Goal: Information Seeking & Learning: Learn about a topic

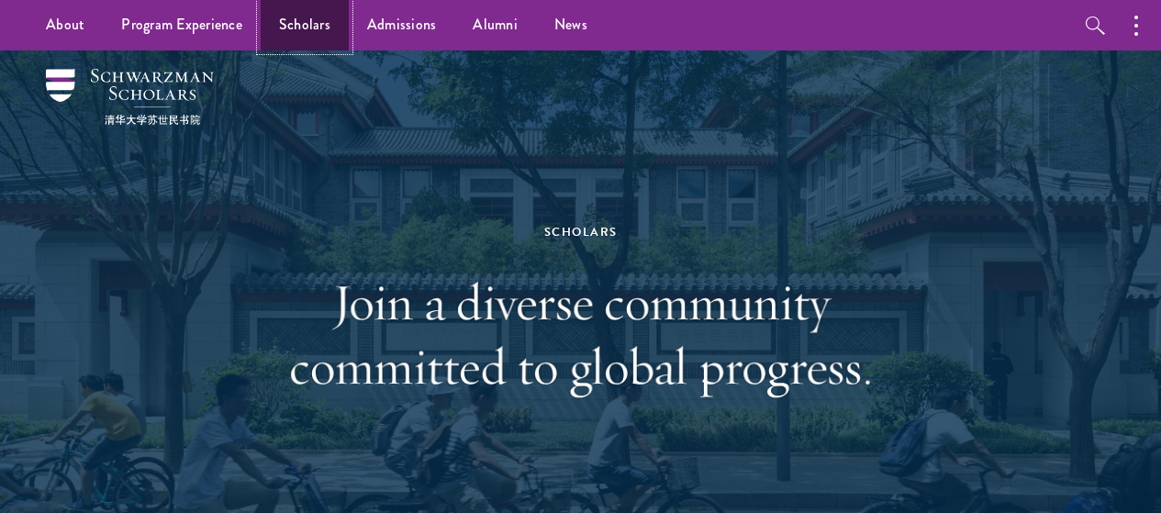
click at [284, 31] on link "Scholars" at bounding box center [305, 25] width 88 height 50
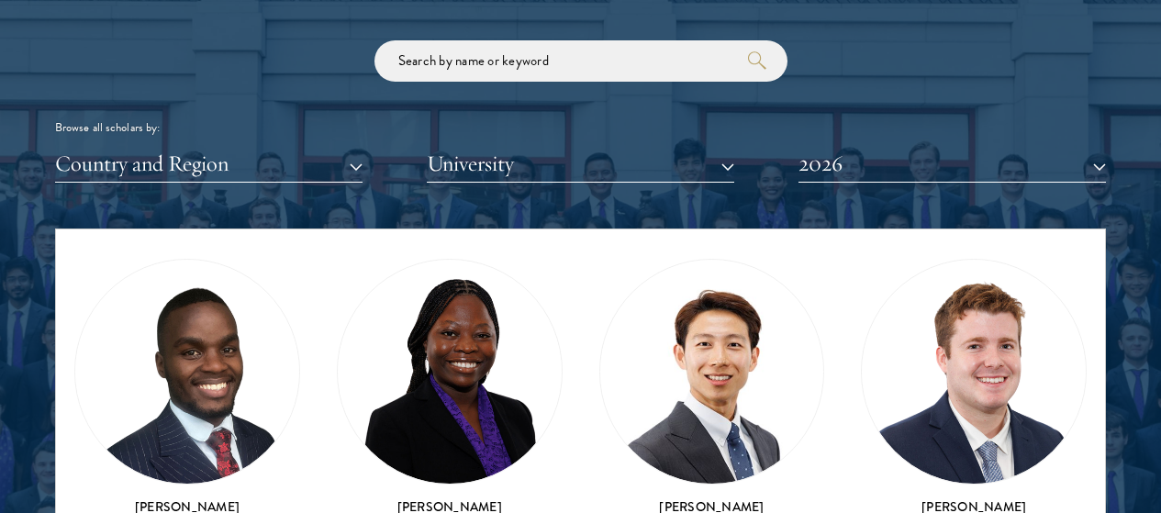
scroll to position [821, 0]
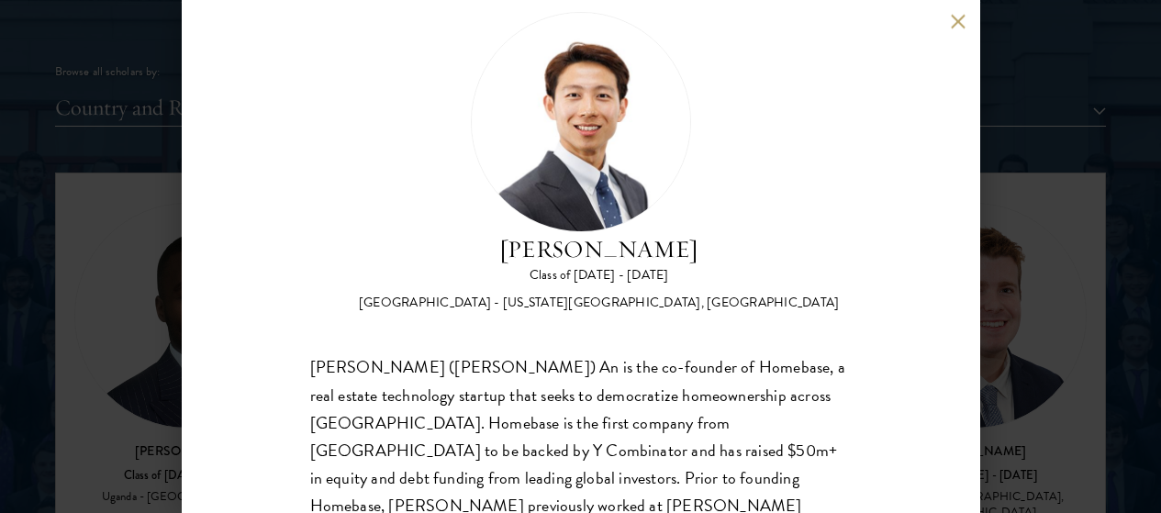
scroll to position [42, 0]
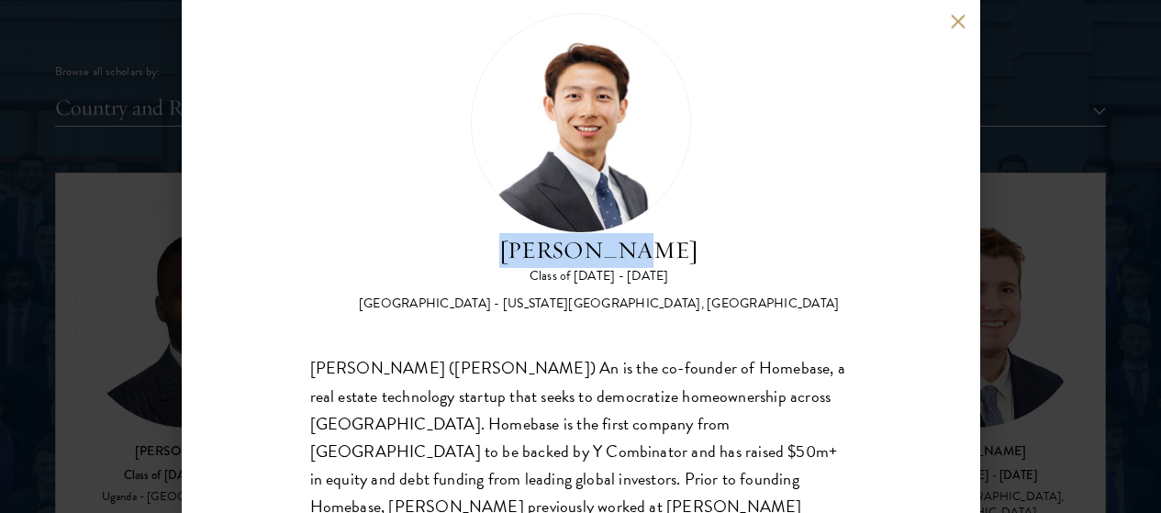
drag, startPoint x: 570, startPoint y: 70, endPoint x: 752, endPoint y: 83, distance: 182.2
click at [752, 233] on h2 "[PERSON_NAME]" at bounding box center [599, 250] width 481 height 35
copy h2 "[PERSON_NAME]"
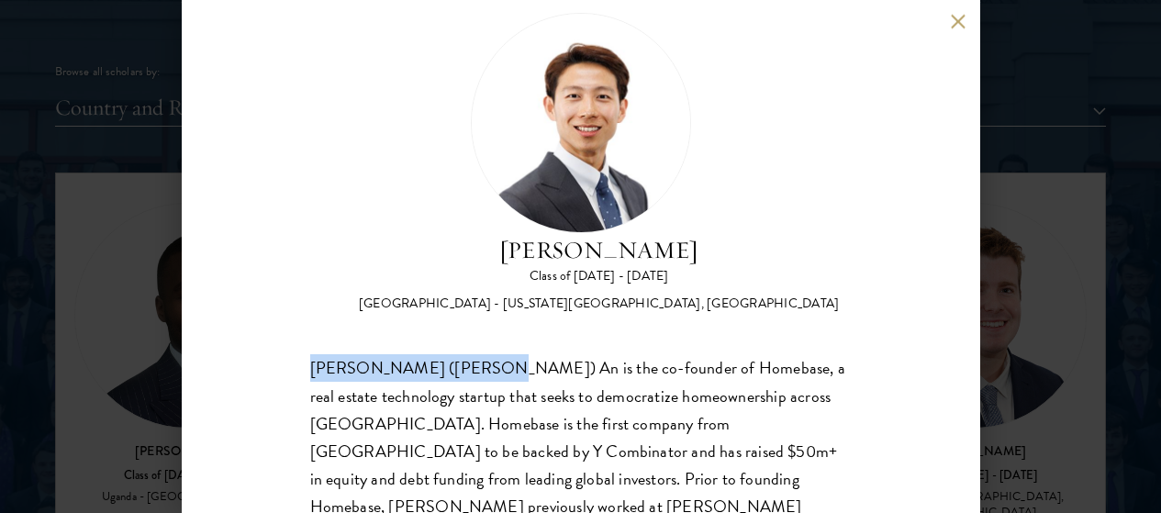
drag, startPoint x: 306, startPoint y: 280, endPoint x: 467, endPoint y: 284, distance: 161.6
click at [467, 284] on div "[PERSON_NAME] Class of [DATE] - [DATE] [GEOGRAPHIC_DATA] - [US_STATE][GEOGRAPHI…" at bounding box center [581, 256] width 798 height 513
copy div "Guangning ([PERSON_NAME]) An"
click at [959, 21] on button at bounding box center [959, 22] width 16 height 16
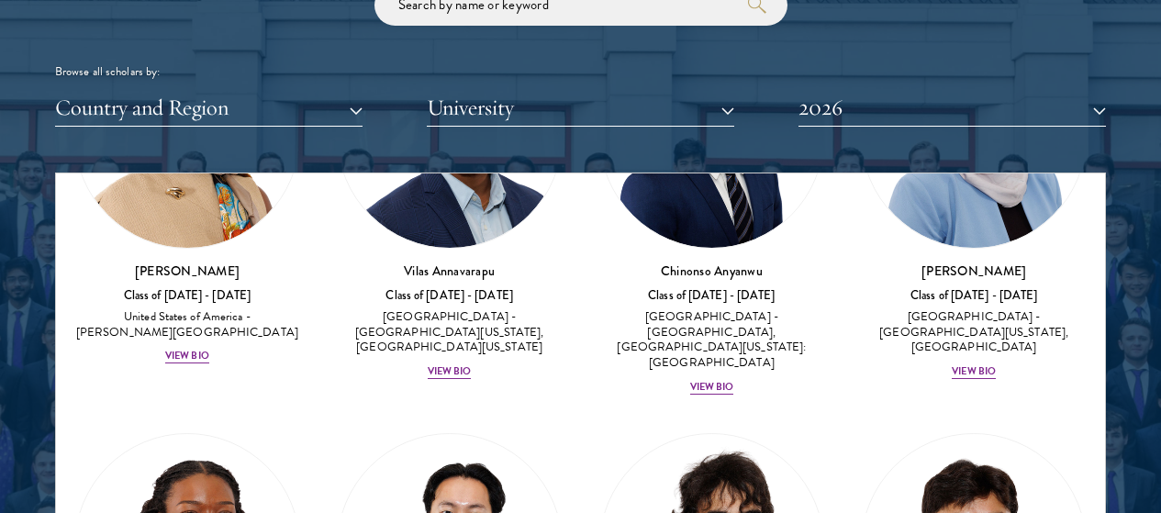
scroll to position [1525, 0]
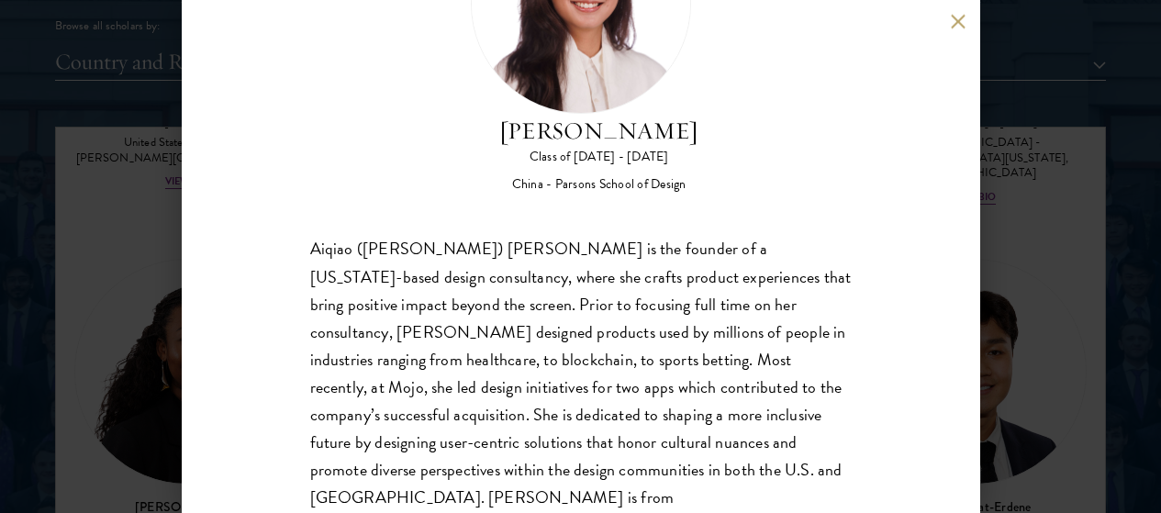
scroll to position [2268, 0]
click at [954, 13] on div "[PERSON_NAME] Class of [DATE] - [DATE] China - [PERSON_NAME] School of Design […" at bounding box center [581, 256] width 798 height 513
click at [954, 28] on button at bounding box center [959, 22] width 16 height 16
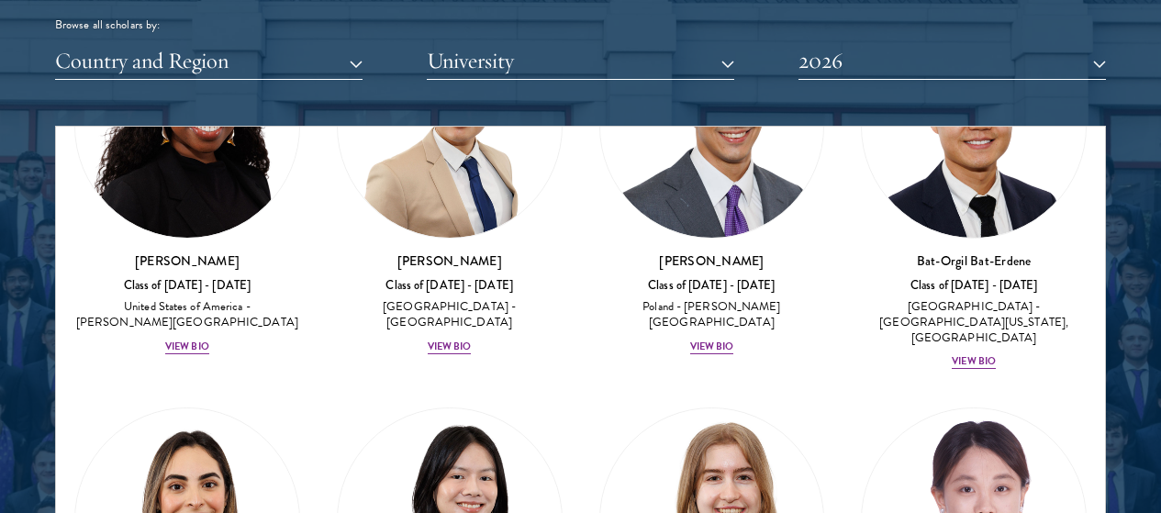
scroll to position [1772, 0]
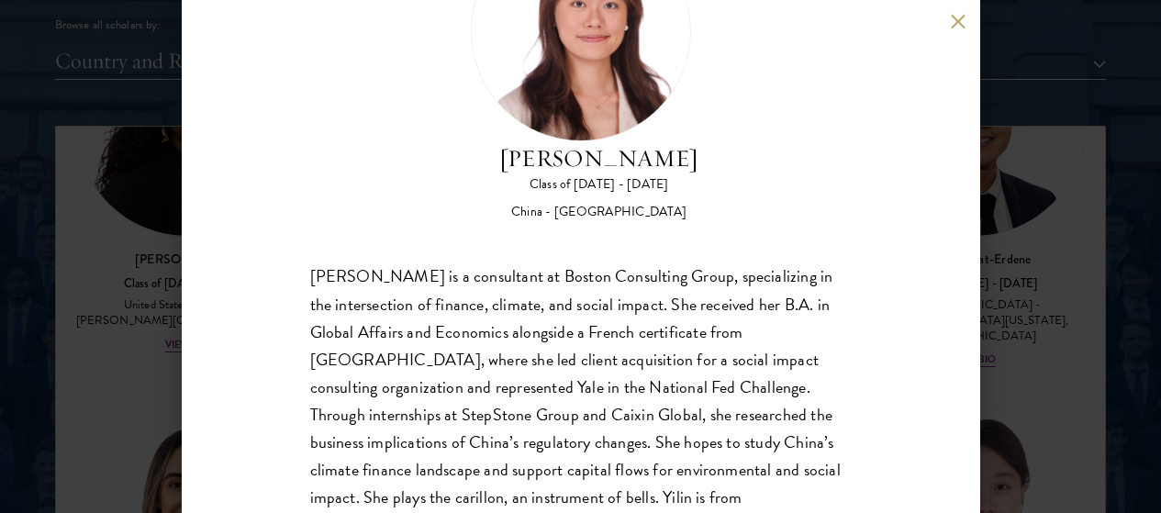
scroll to position [135, 0]
click at [92, 323] on div "[PERSON_NAME] Class of [DATE] - [DATE] [GEOGRAPHIC_DATA] - [GEOGRAPHIC_DATA] [P…" at bounding box center [580, 256] width 1161 height 513
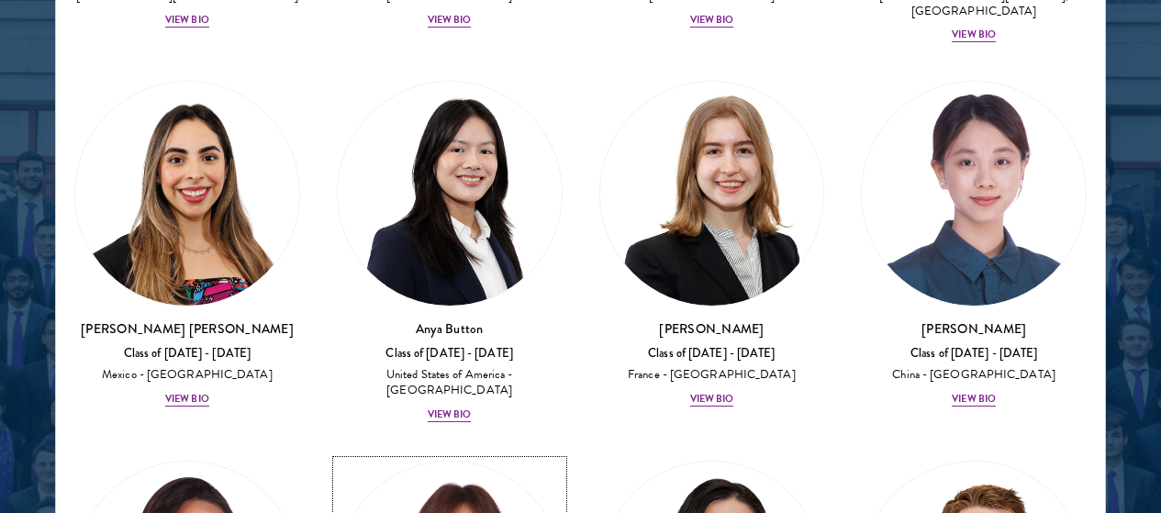
scroll to position [1968, 0]
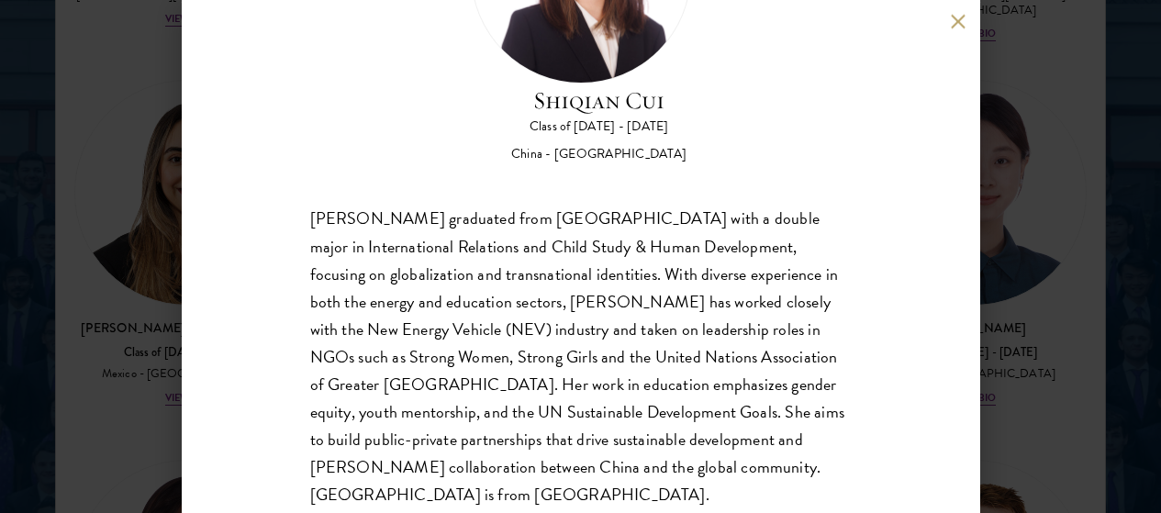
scroll to position [190, 0]
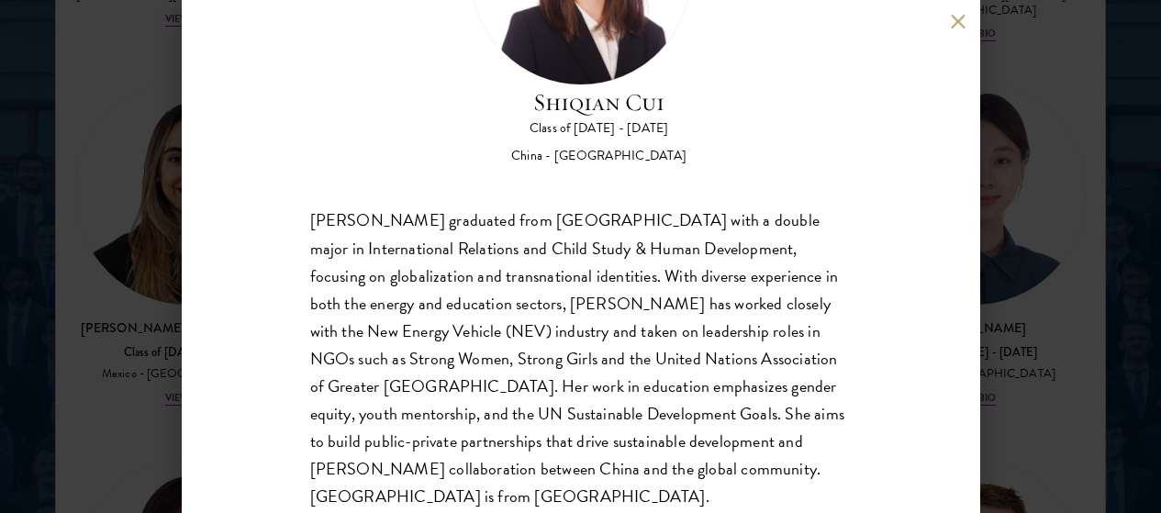
click at [963, 16] on button at bounding box center [959, 22] width 16 height 16
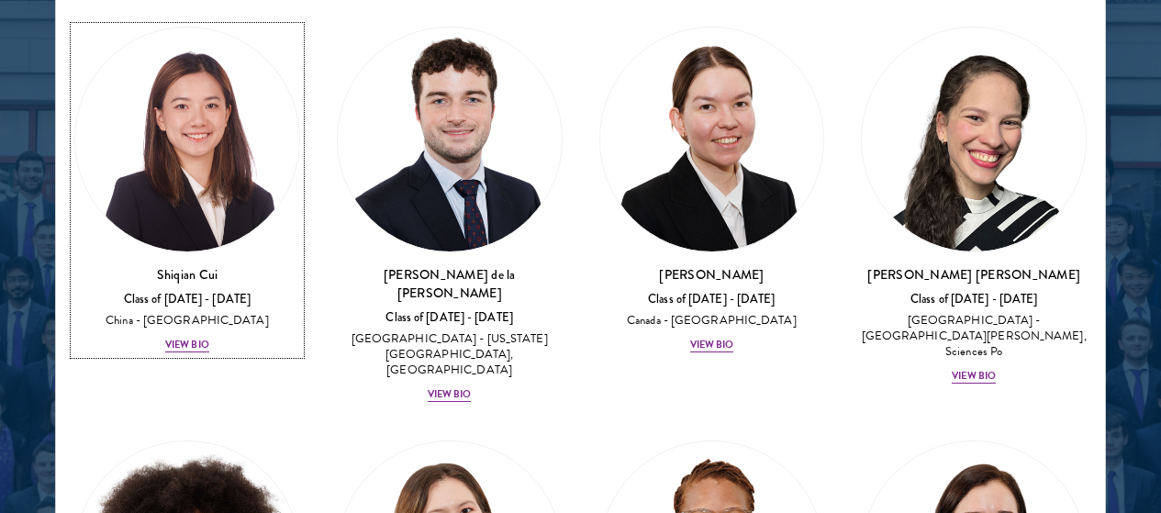
scroll to position [3180, 0]
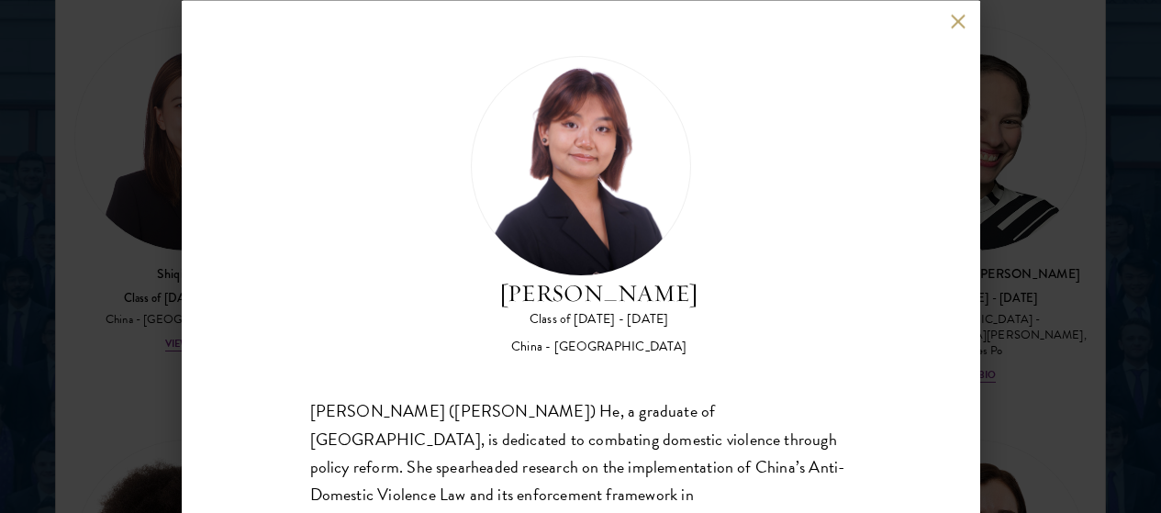
scroll to position [192, 0]
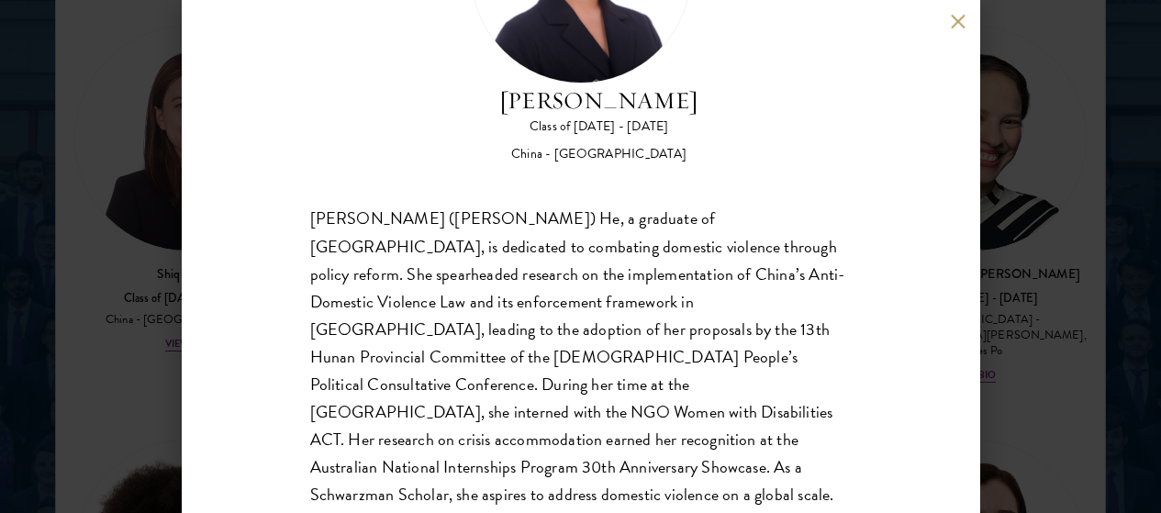
click at [953, 24] on button at bounding box center [959, 22] width 16 height 16
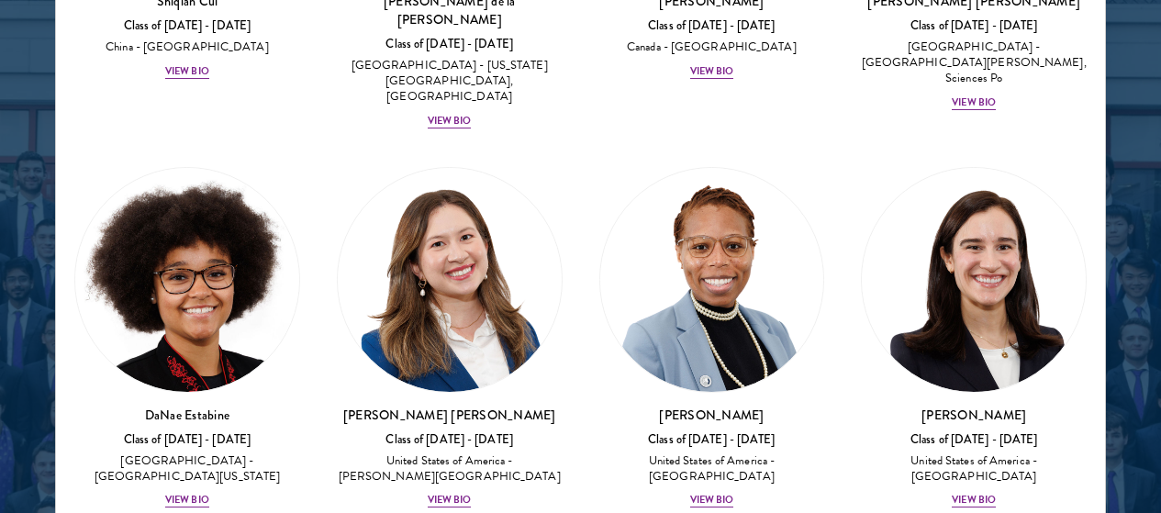
scroll to position [3453, 0]
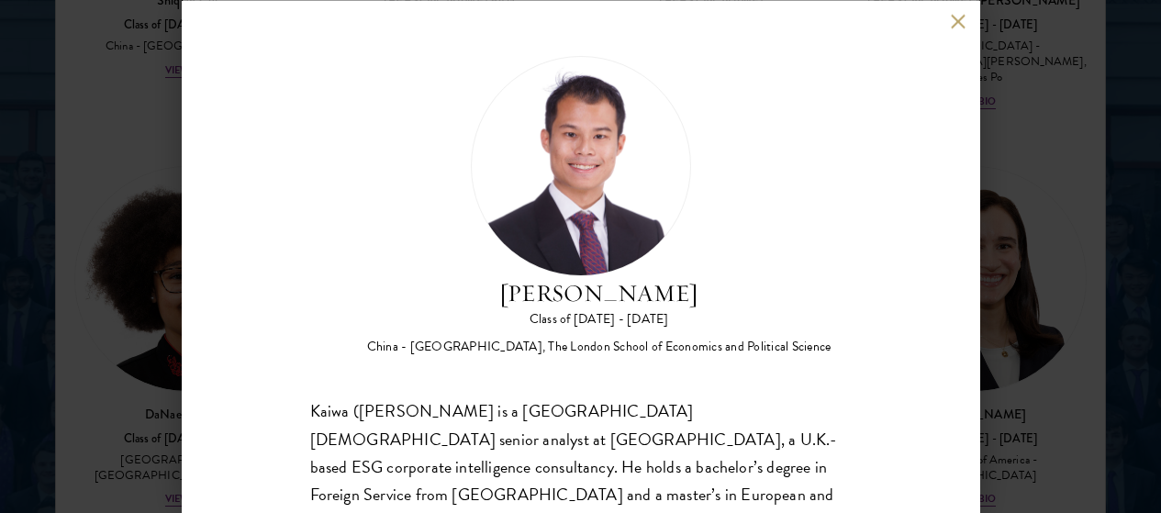
scroll to position [192, 0]
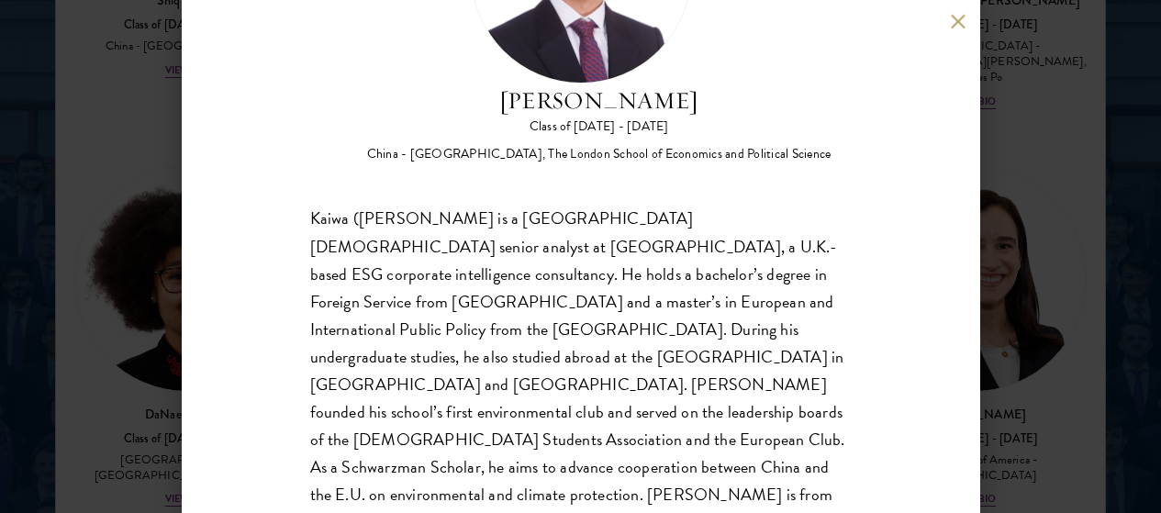
click at [144, 373] on div "[PERSON_NAME] Class of [DATE] - [DATE] [GEOGRAPHIC_DATA] - [GEOGRAPHIC_DATA], T…" at bounding box center [580, 256] width 1161 height 513
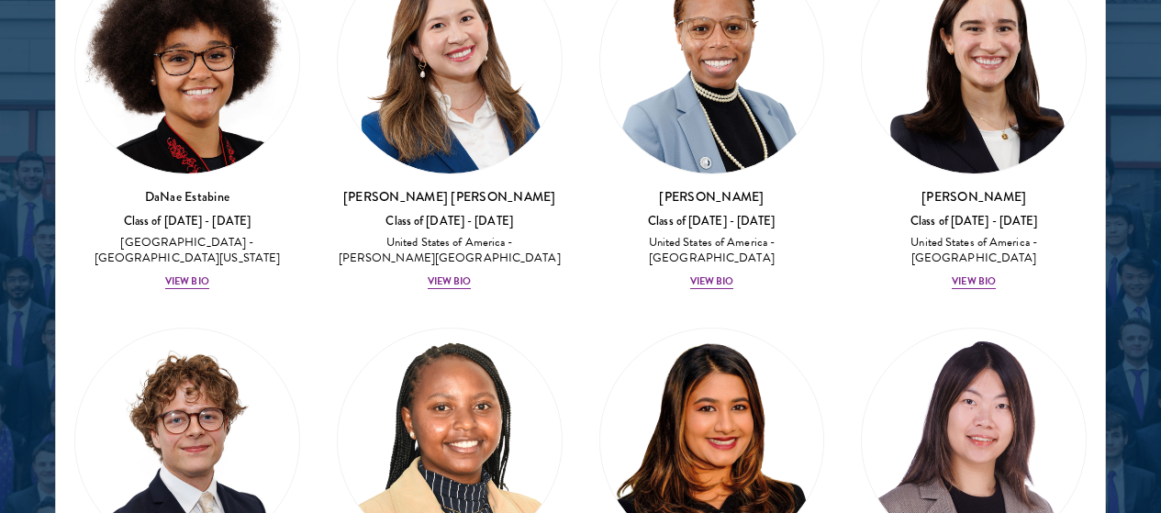
scroll to position [3675, 0]
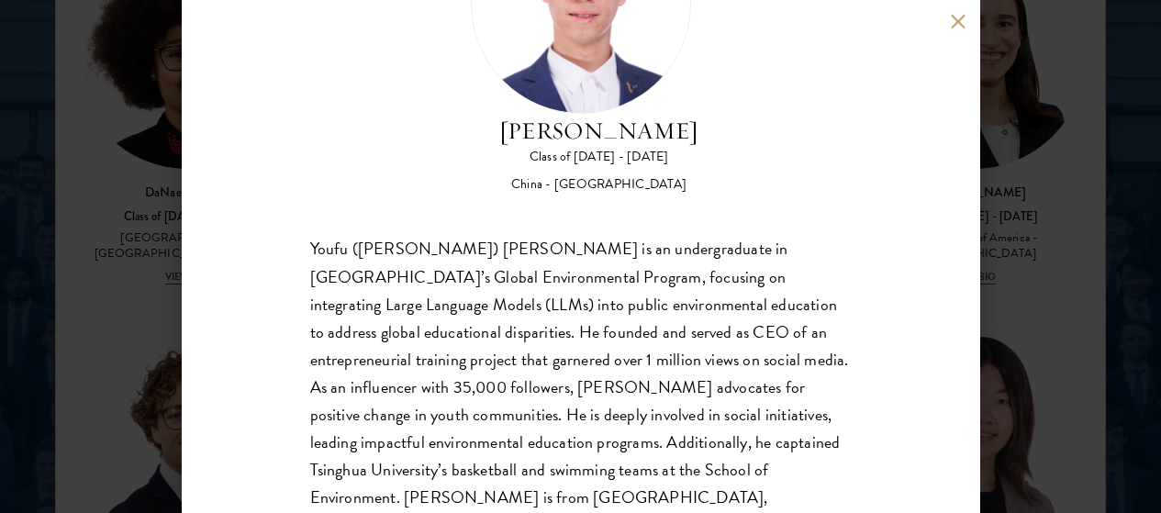
scroll to position [162, 0]
click at [957, 29] on div "[PERSON_NAME] Class of [DATE] - [DATE] [GEOGRAPHIC_DATA] - [GEOGRAPHIC_DATA] [P…" at bounding box center [581, 256] width 798 height 513
click at [960, 23] on button at bounding box center [959, 22] width 16 height 16
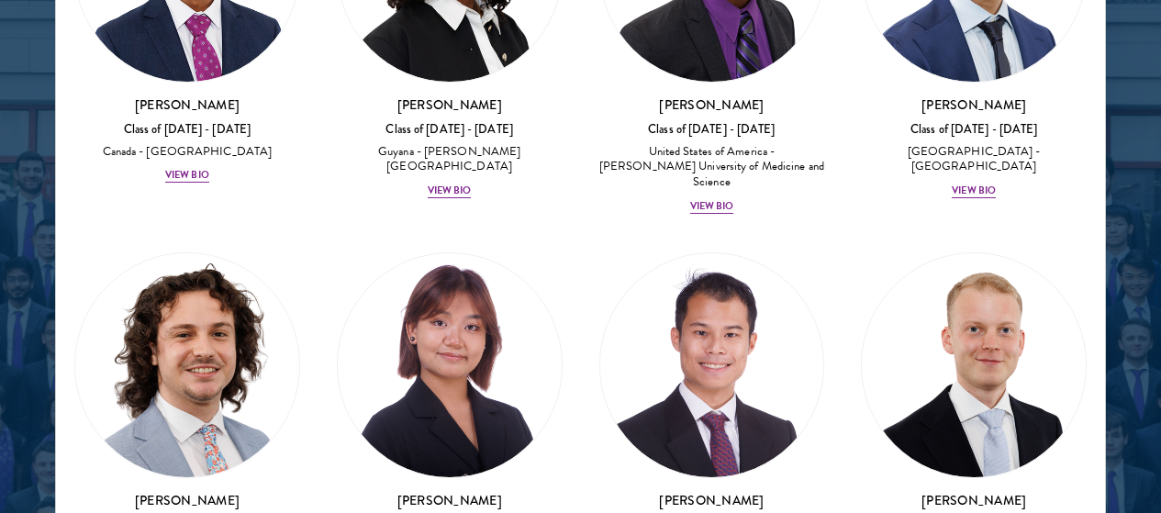
scroll to position [4568, 0]
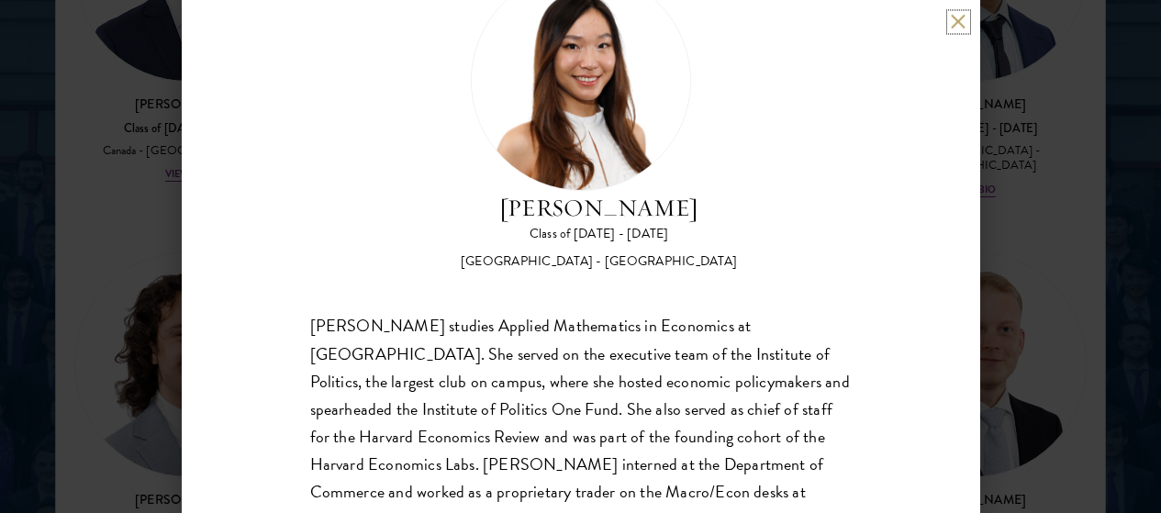
scroll to position [131, 0]
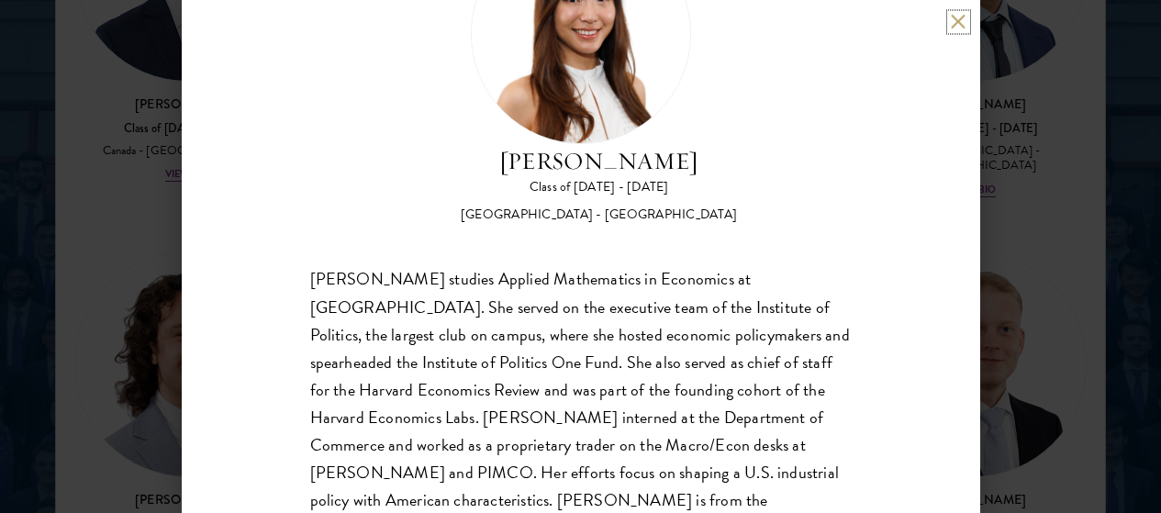
click at [952, 27] on button at bounding box center [959, 22] width 16 height 16
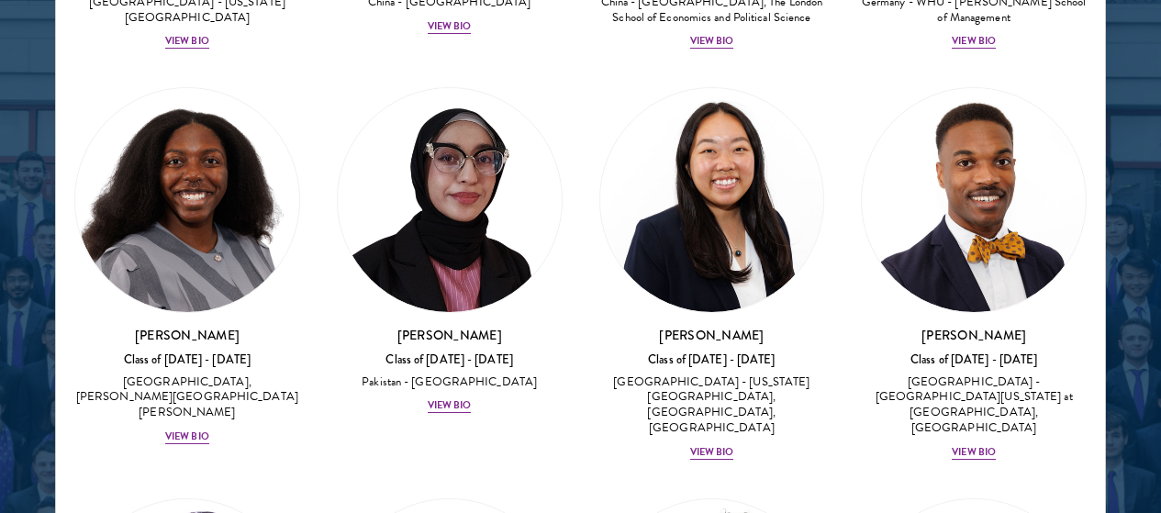
scroll to position [5113, 0]
